Goal: Check status: Check status

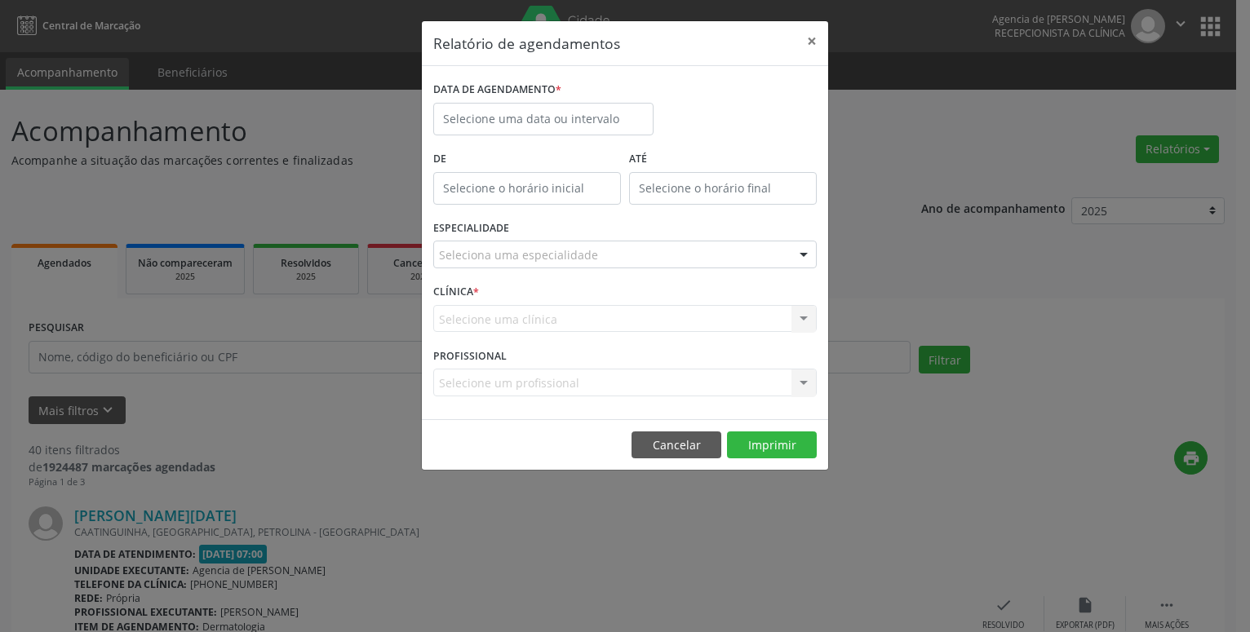
select select "8"
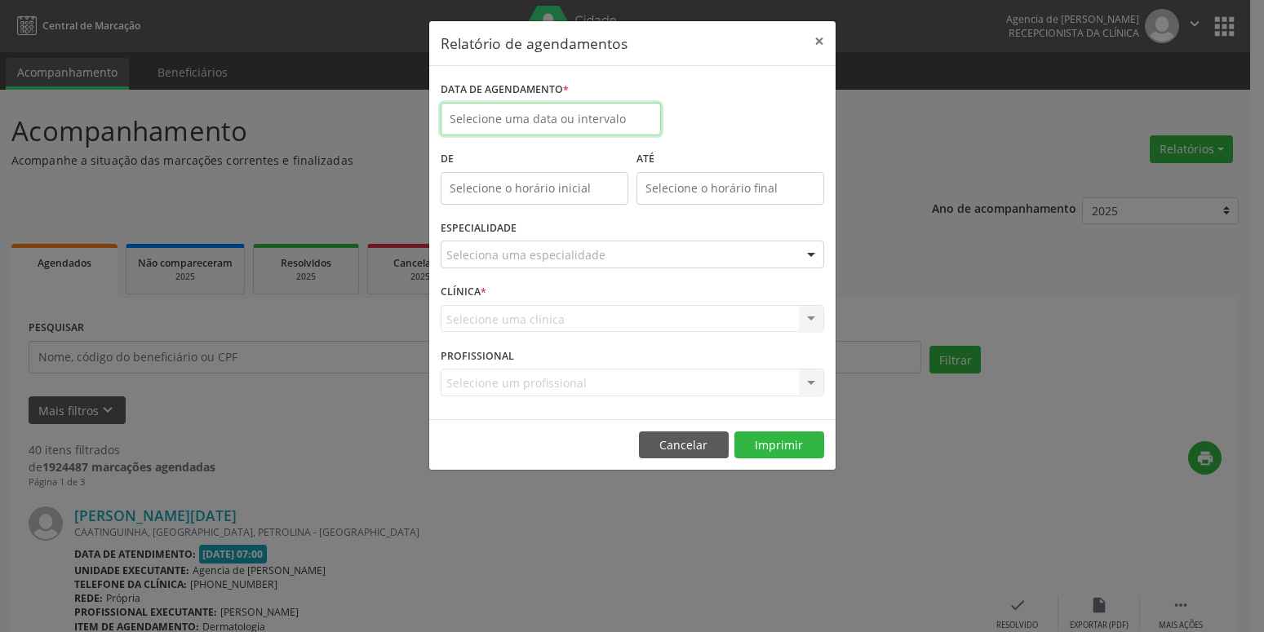
click at [534, 112] on input "text" at bounding box center [551, 119] width 220 height 33
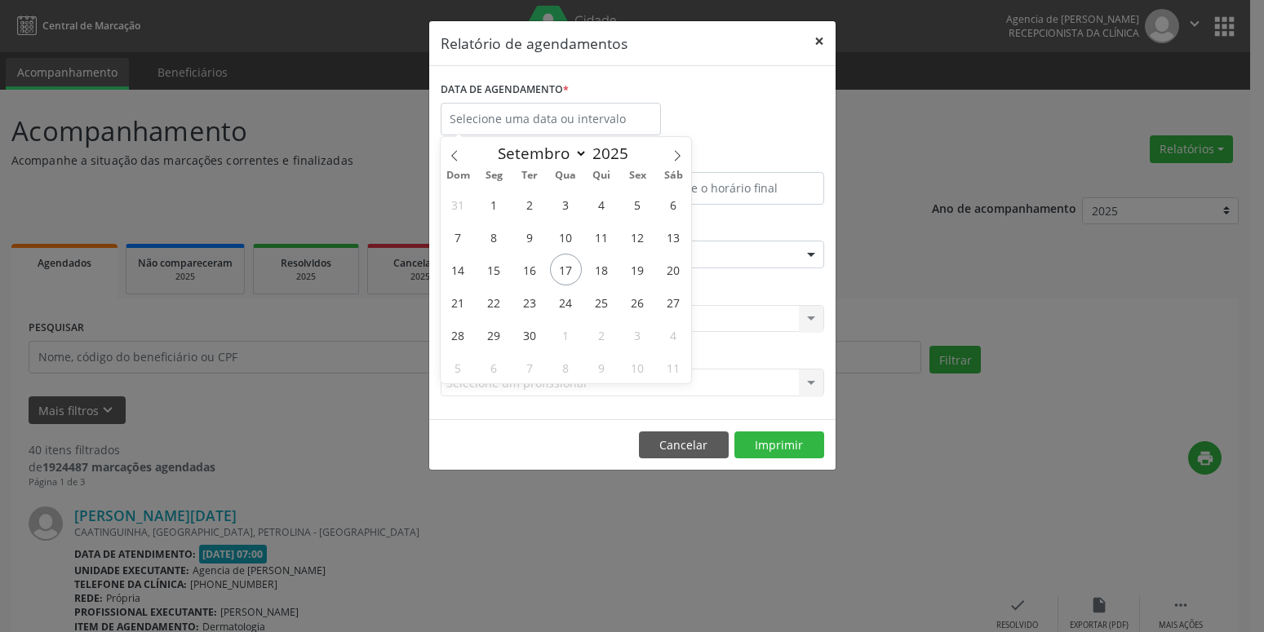
click at [813, 42] on button "×" at bounding box center [819, 41] width 33 height 40
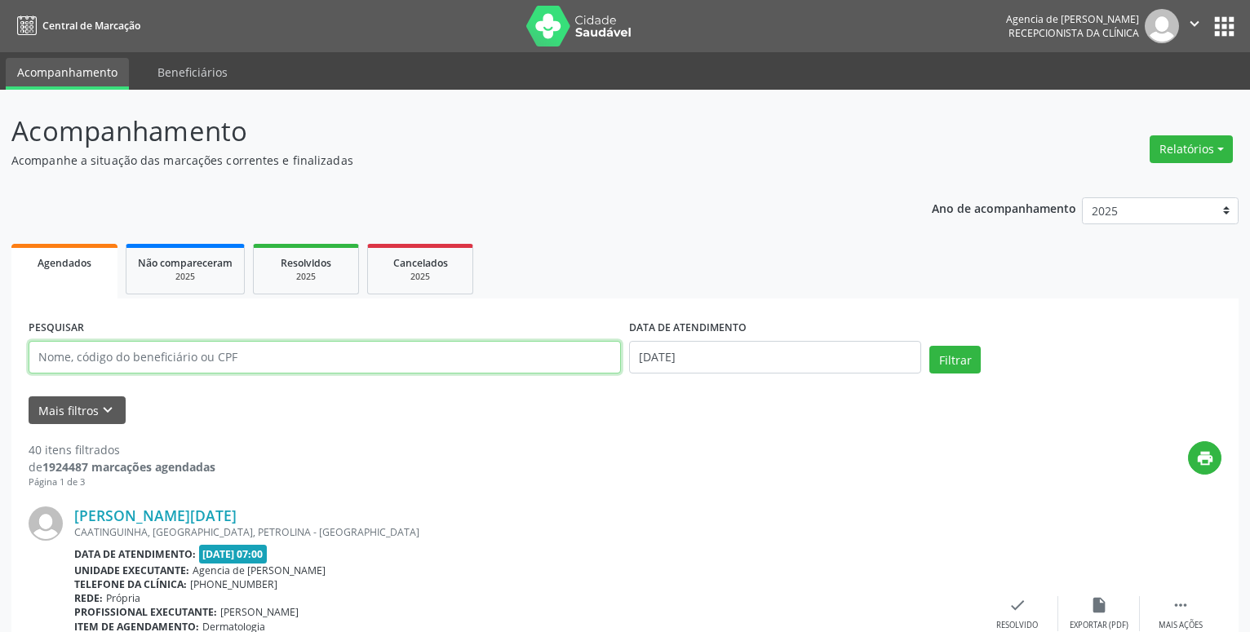
click at [157, 363] on input "text" at bounding box center [325, 357] width 592 height 33
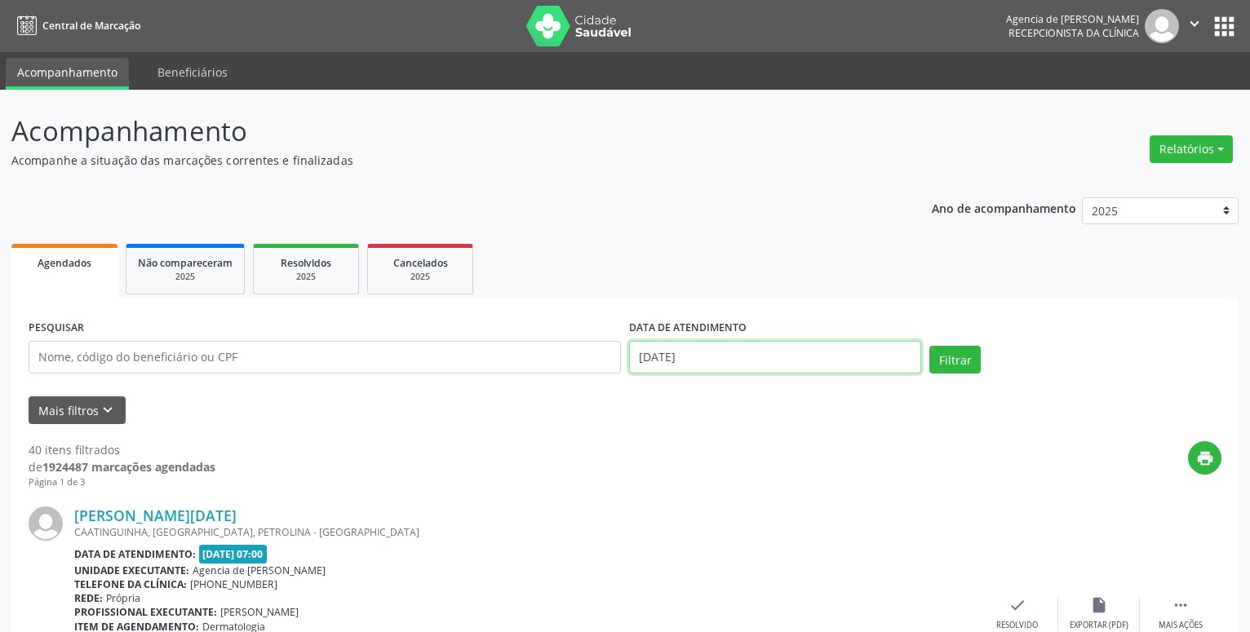
click at [786, 362] on input "[DATE]" at bounding box center [775, 357] width 292 height 33
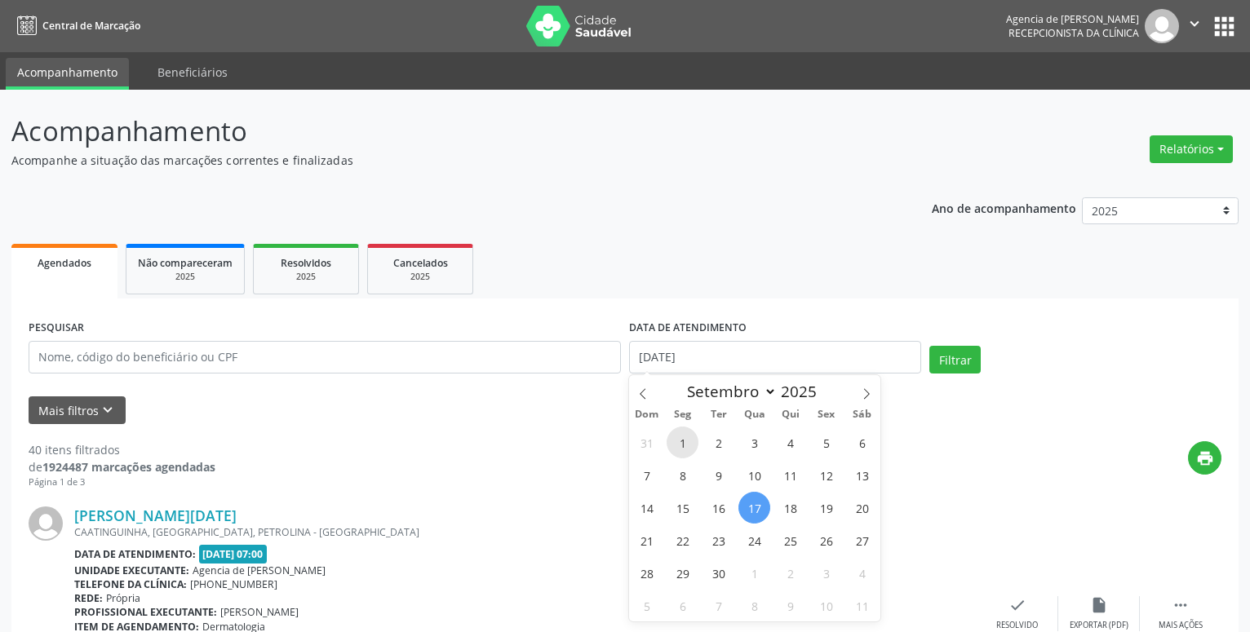
click at [686, 449] on span "1" at bounding box center [682, 443] width 32 height 32
type input "[DATE]"
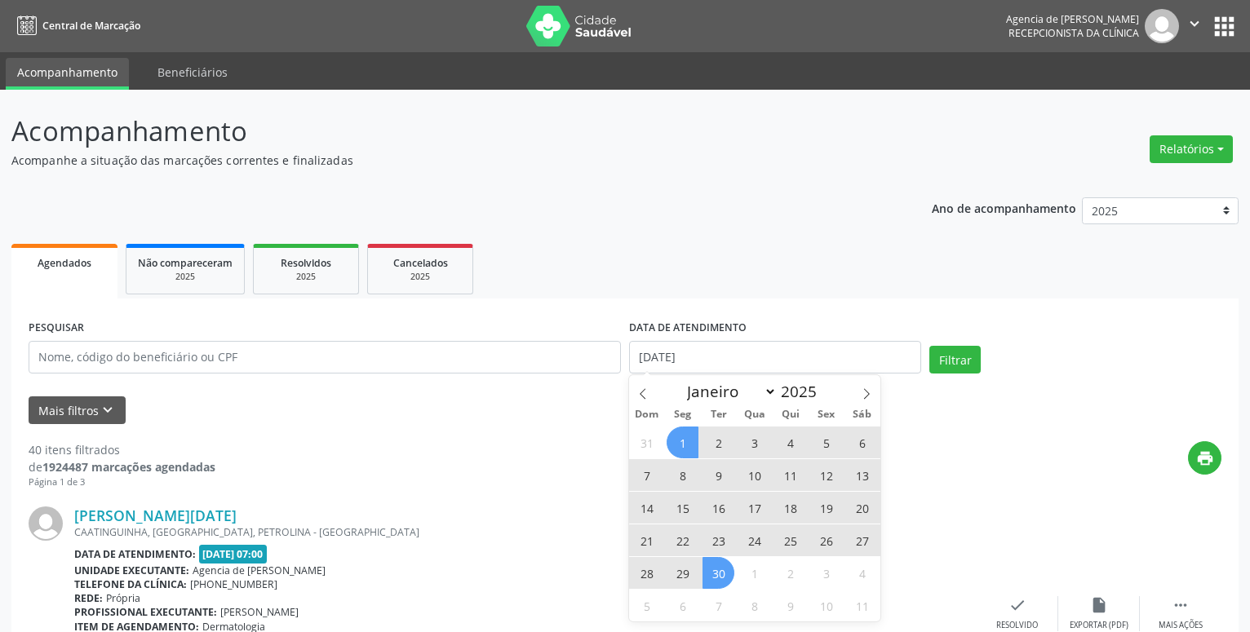
click at [719, 578] on span "30" at bounding box center [718, 573] width 32 height 32
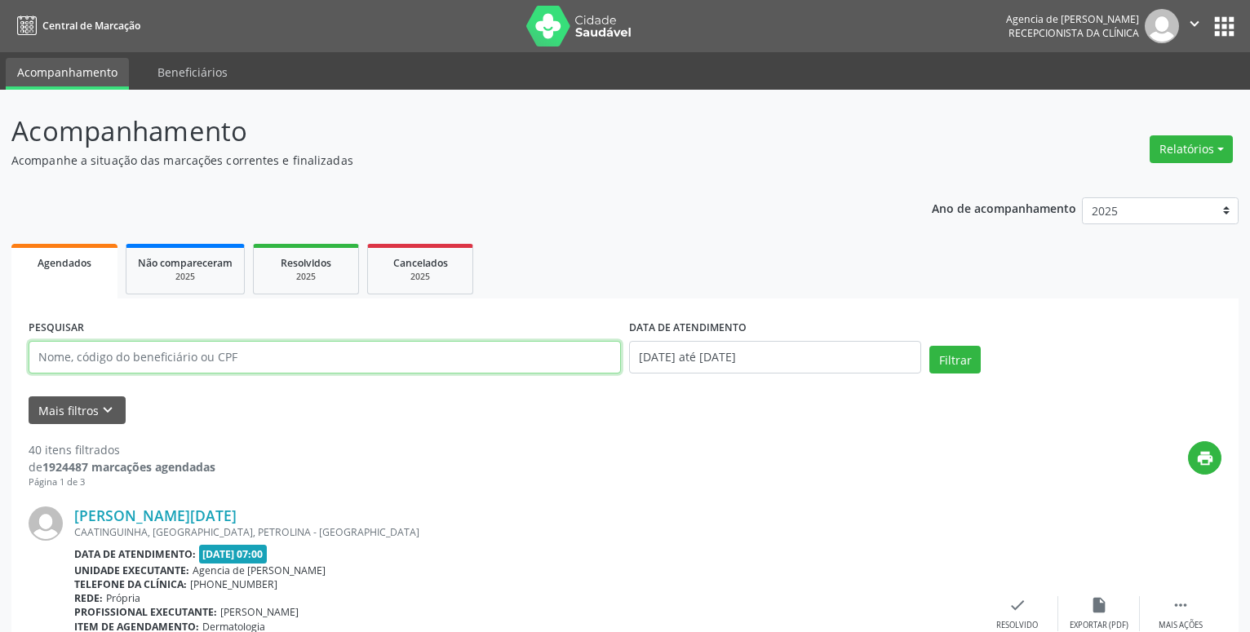
click at [428, 353] on input "text" at bounding box center [325, 357] width 592 height 33
type input "48212075400"
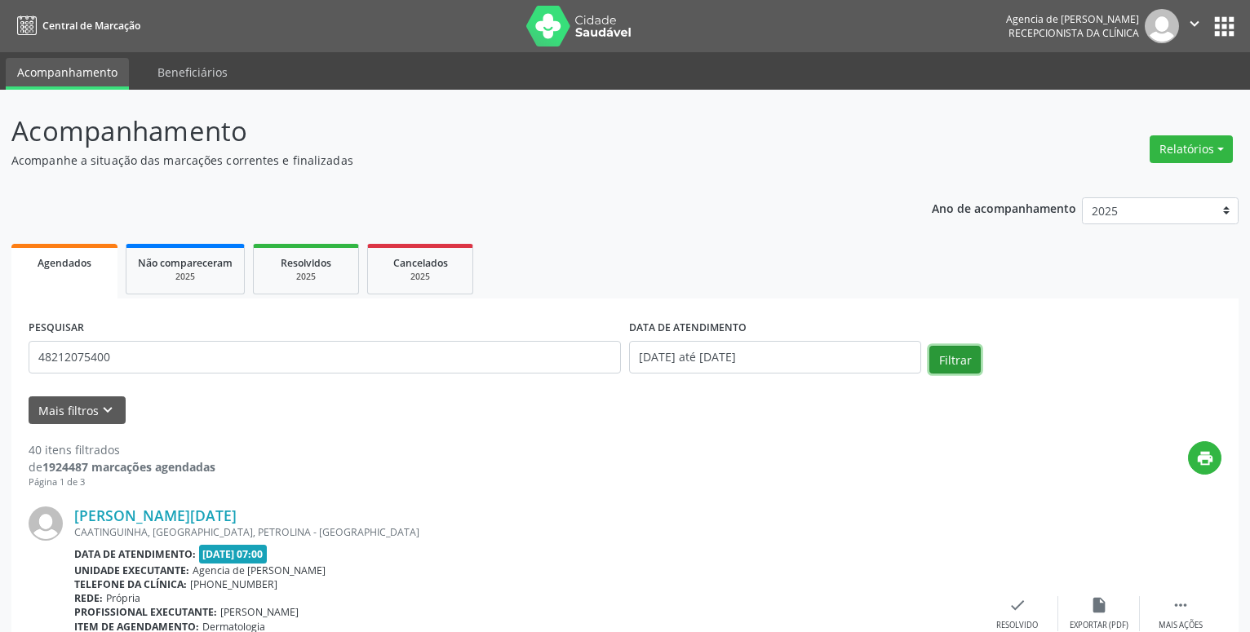
click at [951, 360] on button "Filtrar" at bounding box center [954, 360] width 51 height 28
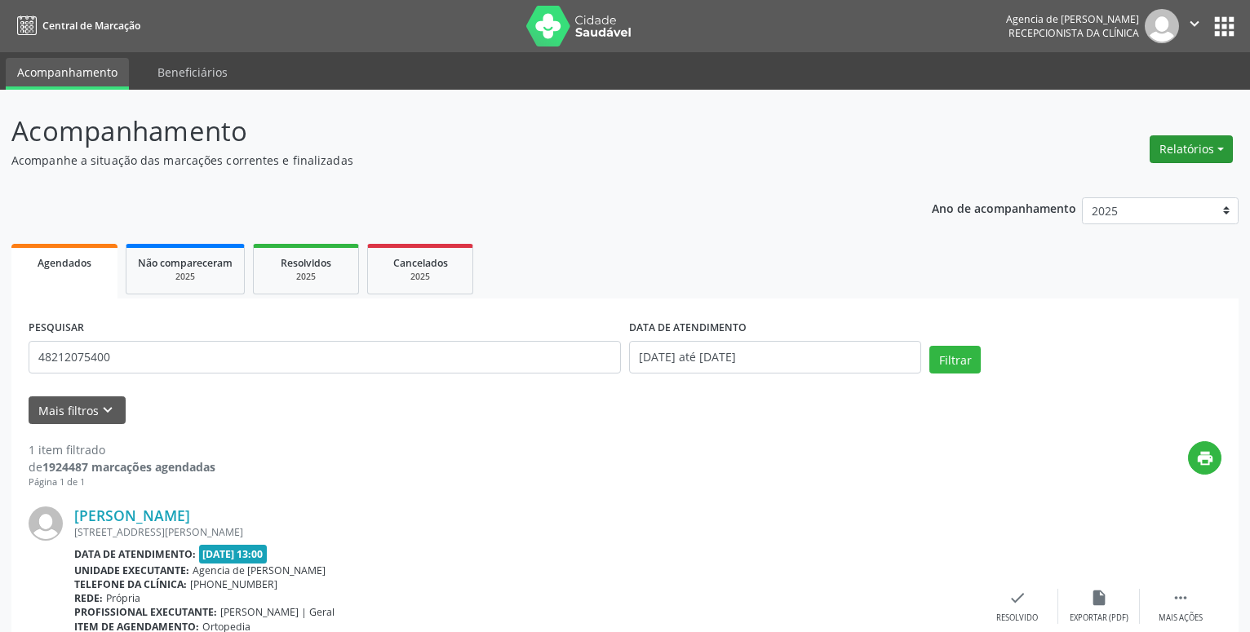
click at [1183, 154] on button "Relatórios" at bounding box center [1190, 149] width 83 height 28
click at [872, 184] on div "Acompanhamento Acompanhe a situação das marcações correntes e finalizadas Relat…" at bounding box center [624, 426] width 1227 height 630
